Goal: Task Accomplishment & Management: Manage account settings

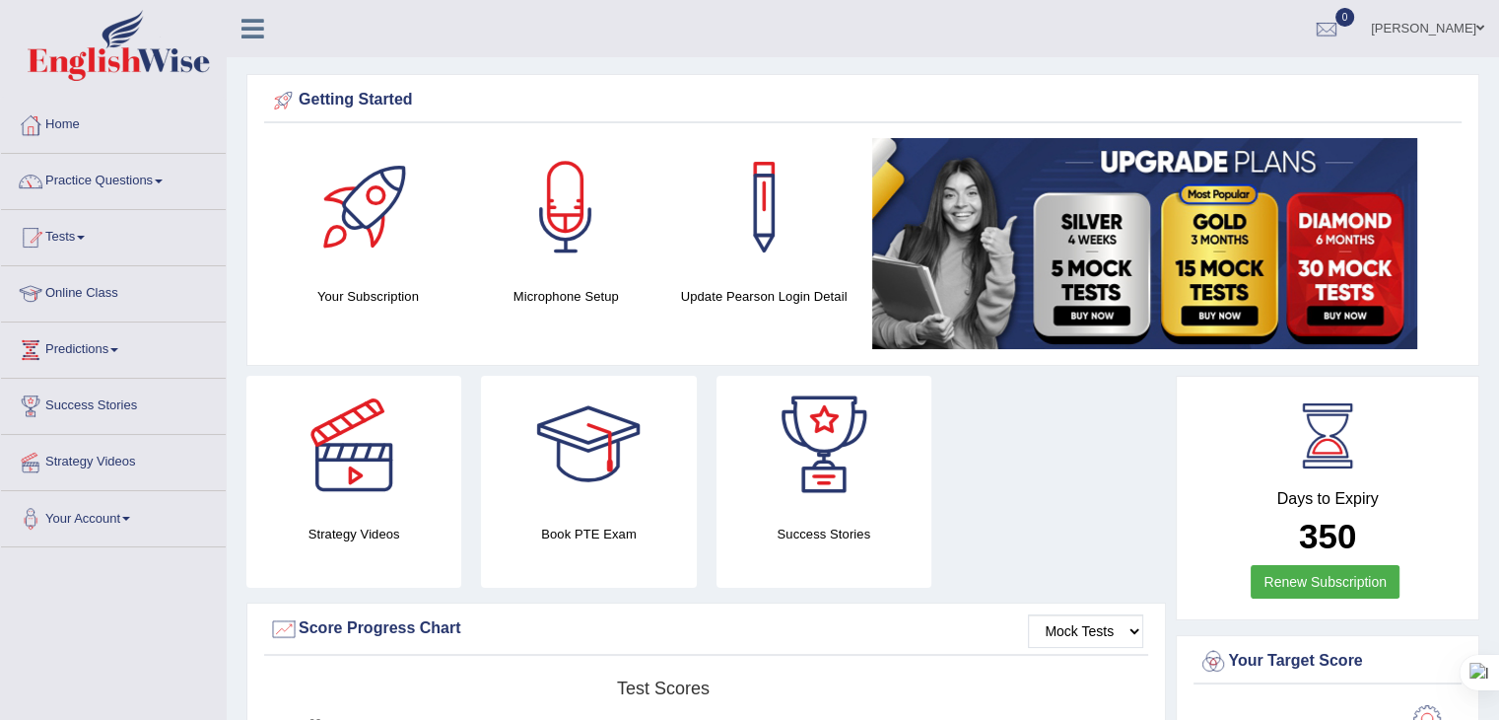
click at [1439, 34] on link "Modupe Ajayi" at bounding box center [1427, 25] width 143 height 51
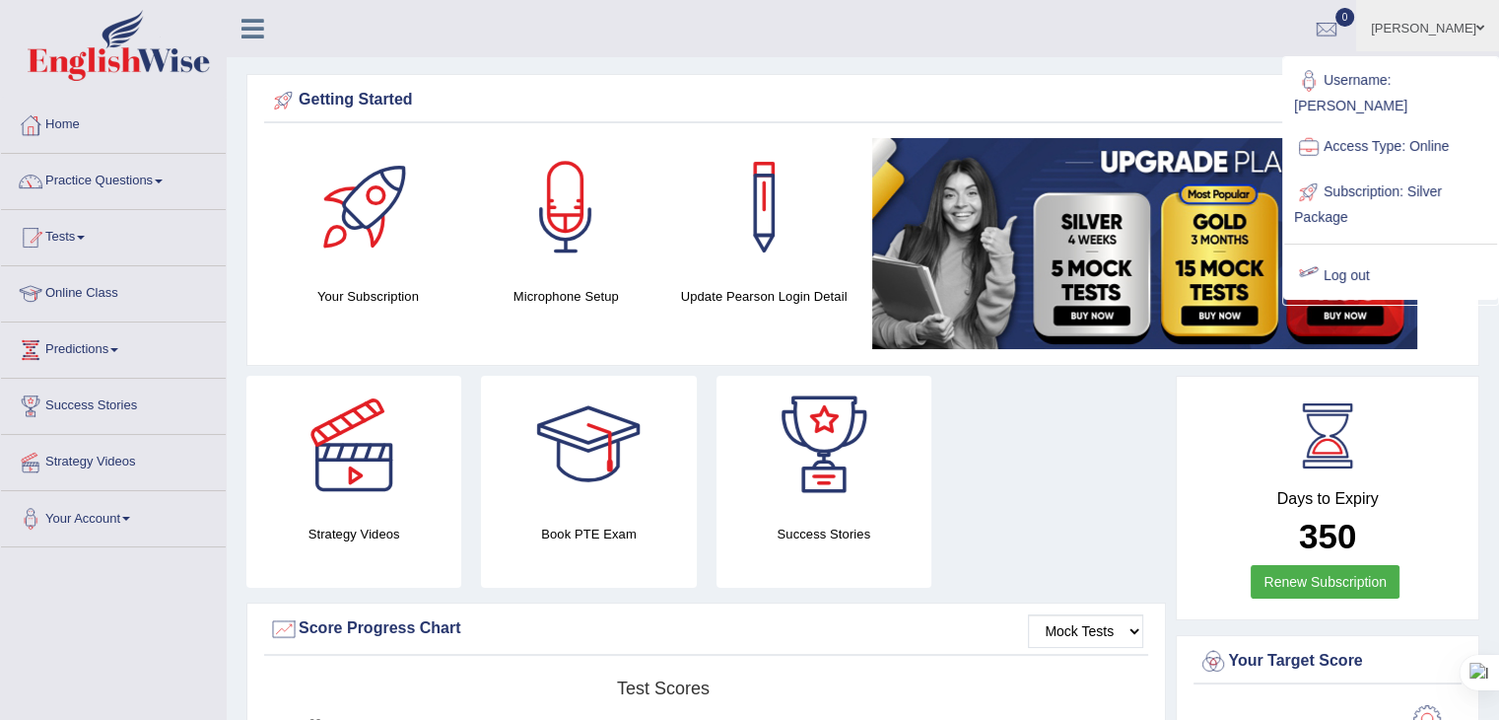
click at [1350, 258] on link "Log out" at bounding box center [1390, 275] width 213 height 45
